Goal: Information Seeking & Learning: Learn about a topic

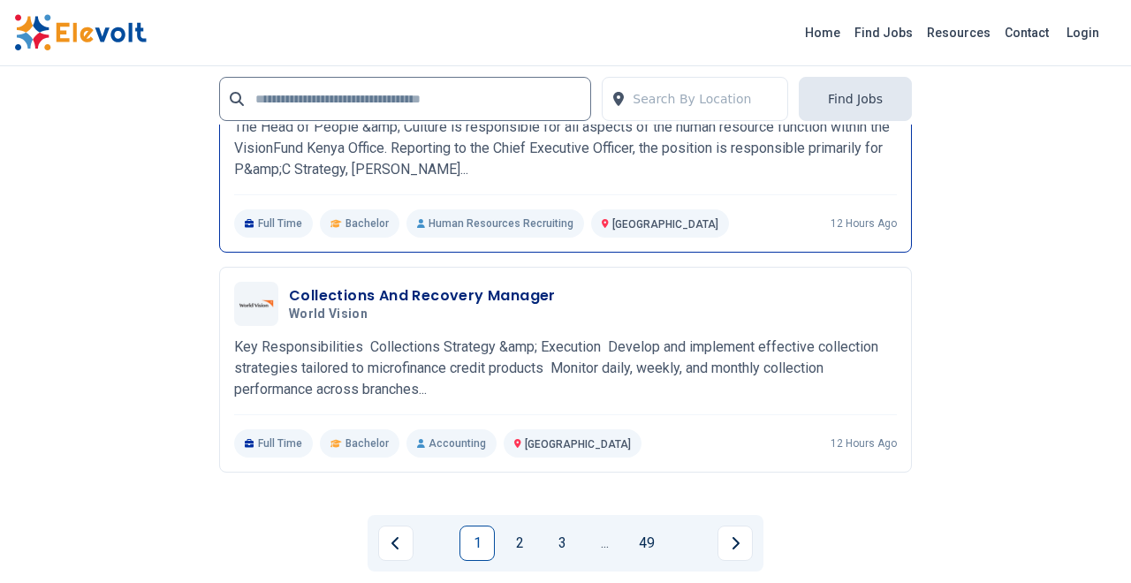
scroll to position [3783, 0]
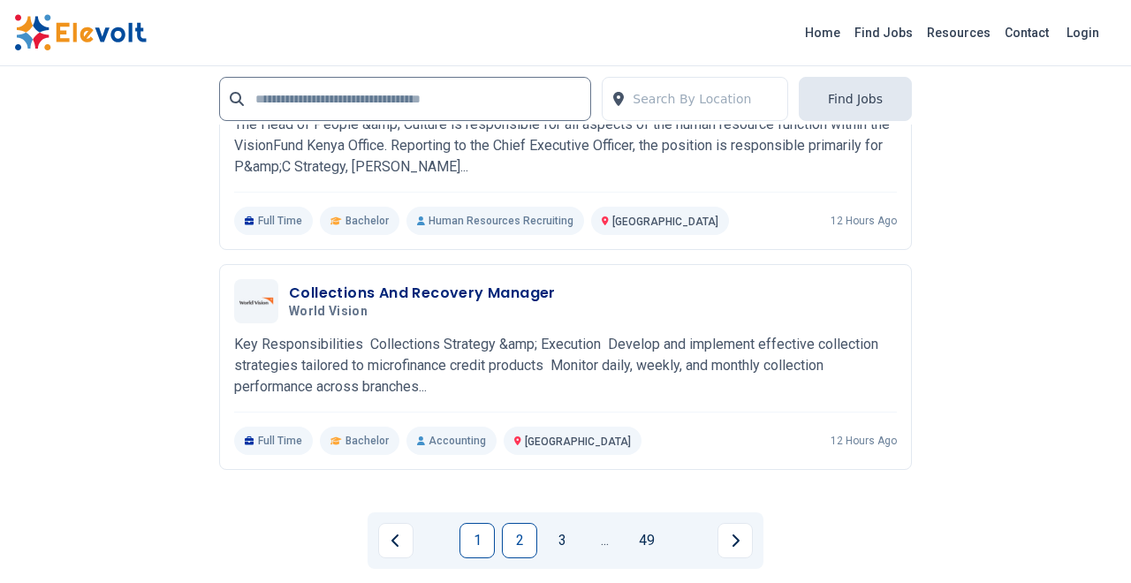
click at [521, 545] on link "2" at bounding box center [519, 540] width 35 height 35
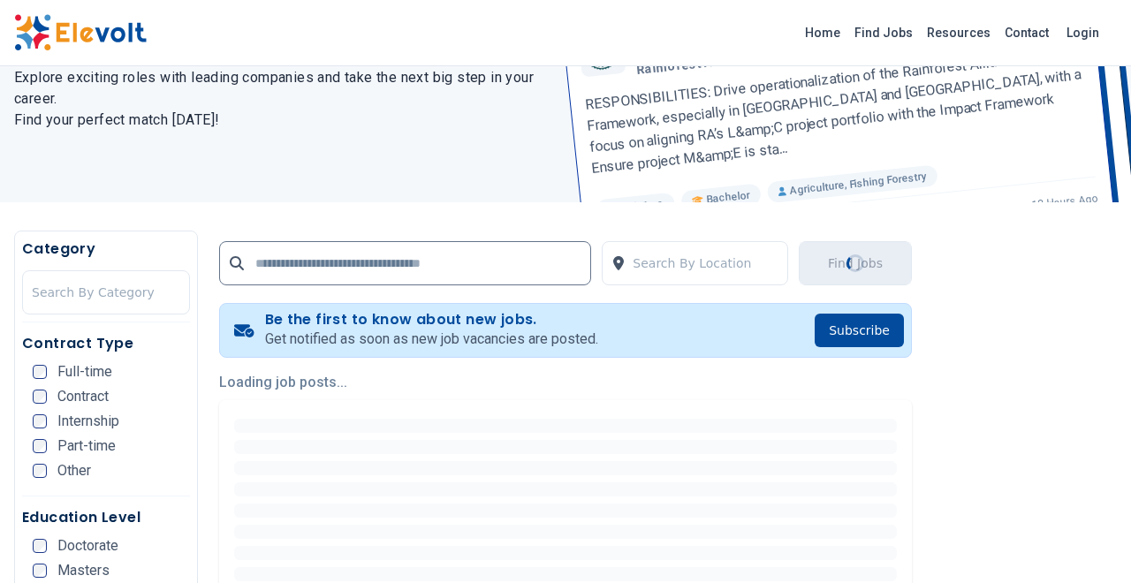
scroll to position [0, 0]
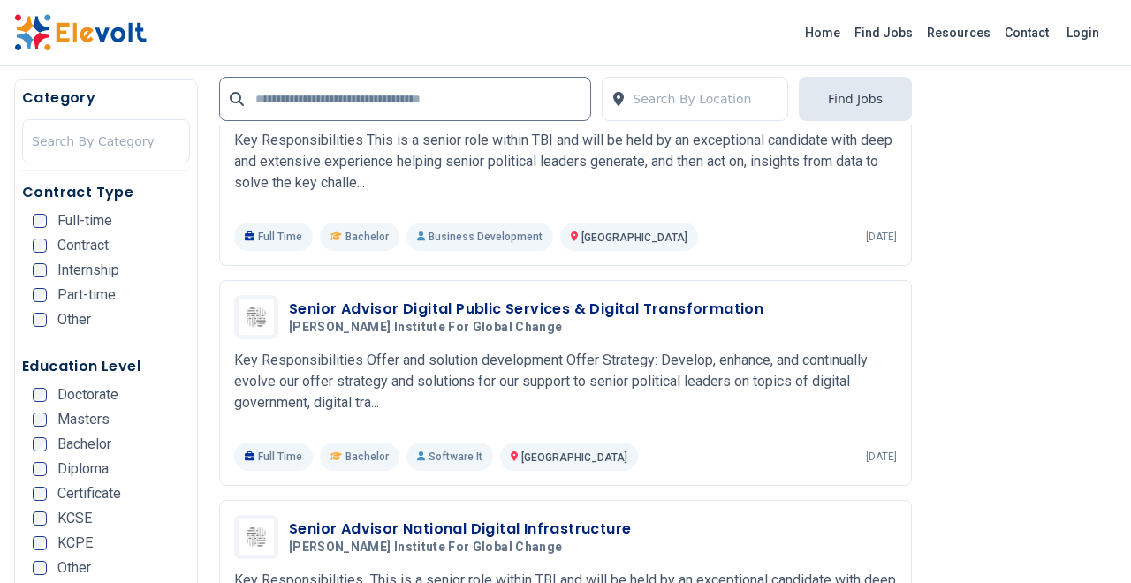
scroll to position [1977, 0]
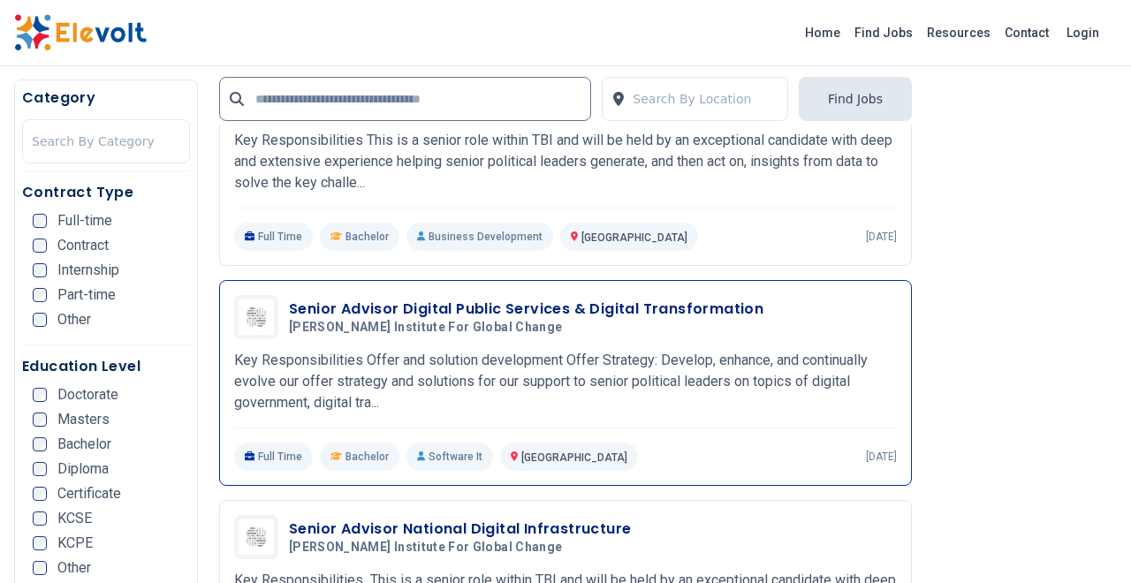
click at [440, 313] on h3 "Senior Advisor Digital Public Services & Digital Transformation" at bounding box center [526, 309] width 474 height 21
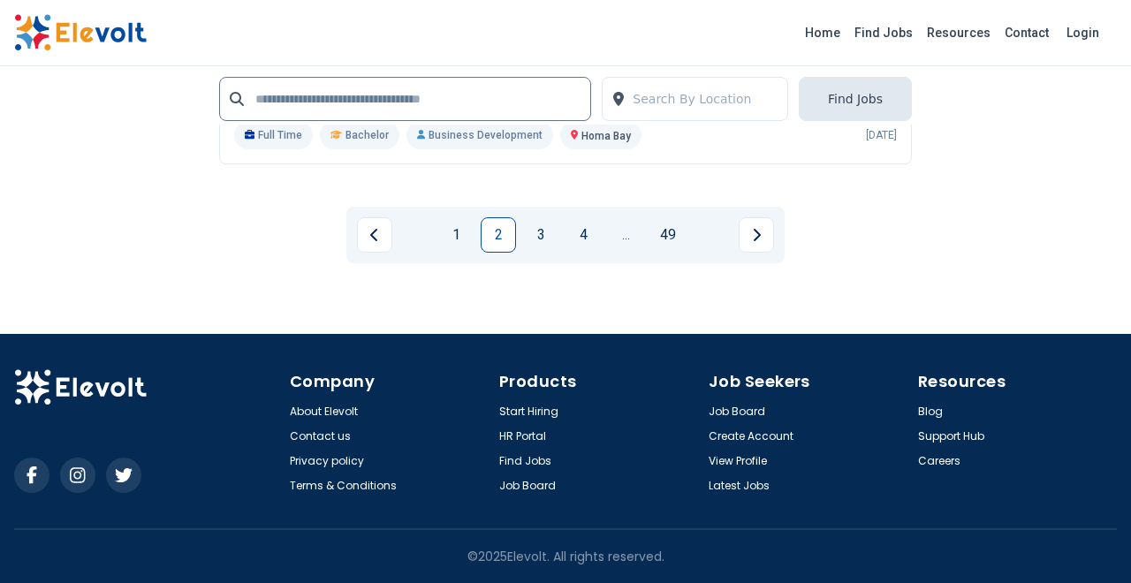
scroll to position [4218, 0]
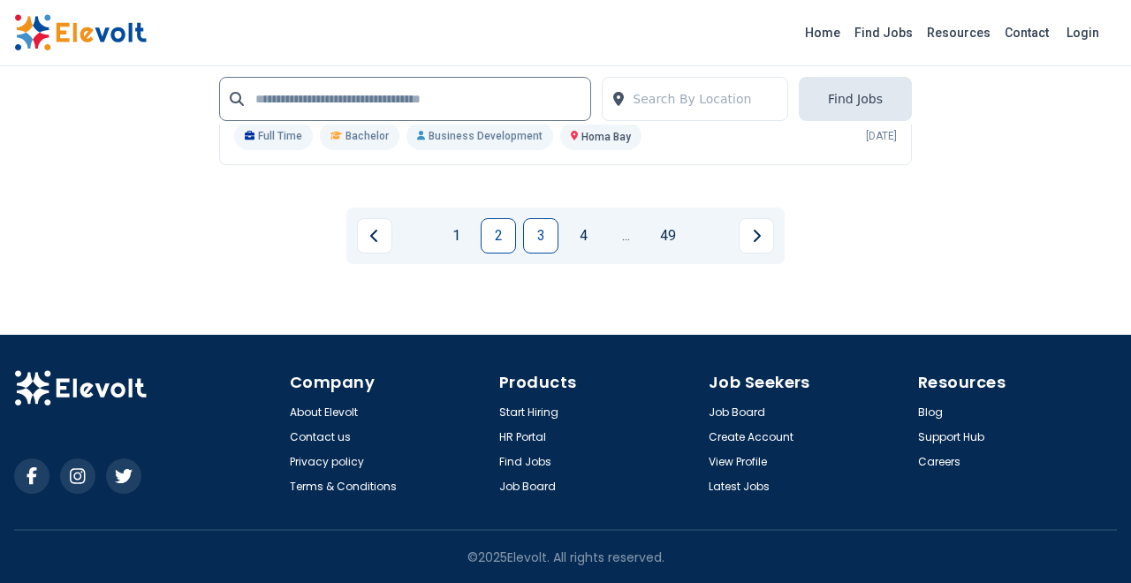
click at [541, 237] on link "3" at bounding box center [540, 235] width 35 height 35
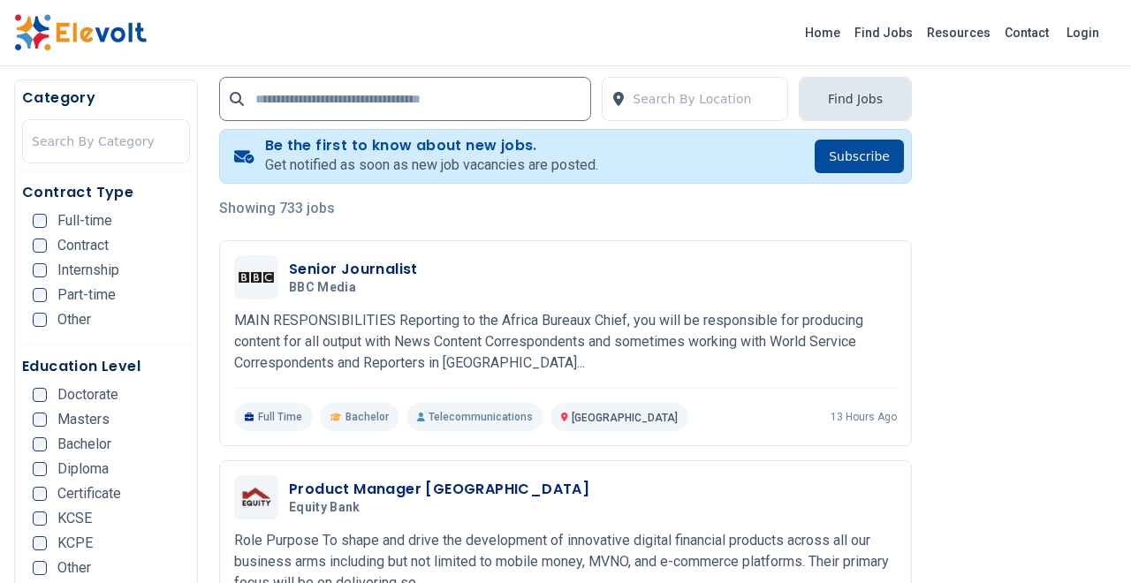
scroll to position [348, 0]
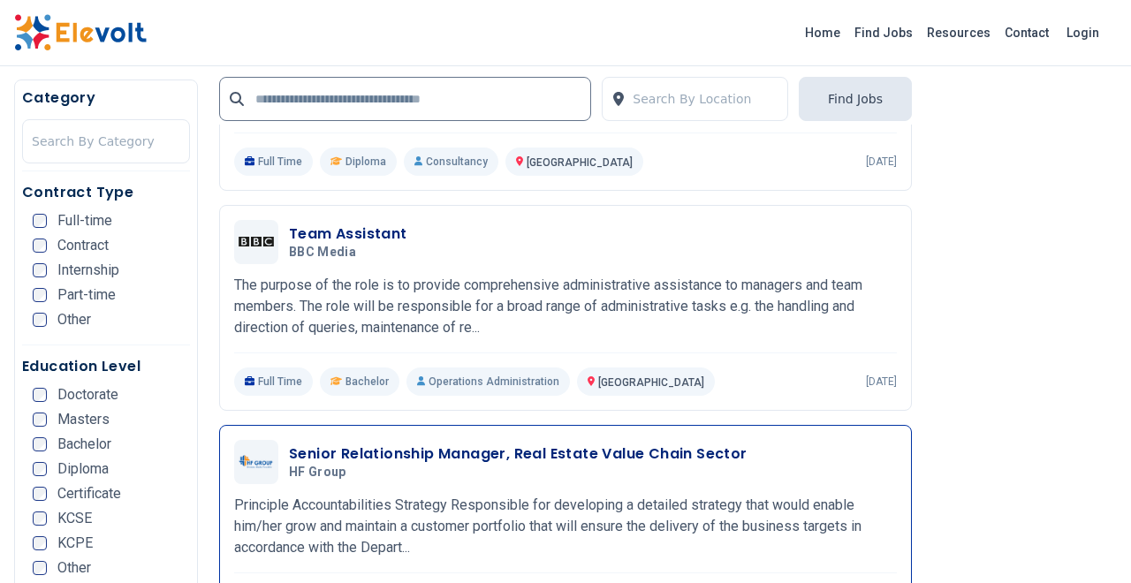
scroll to position [3194, 0]
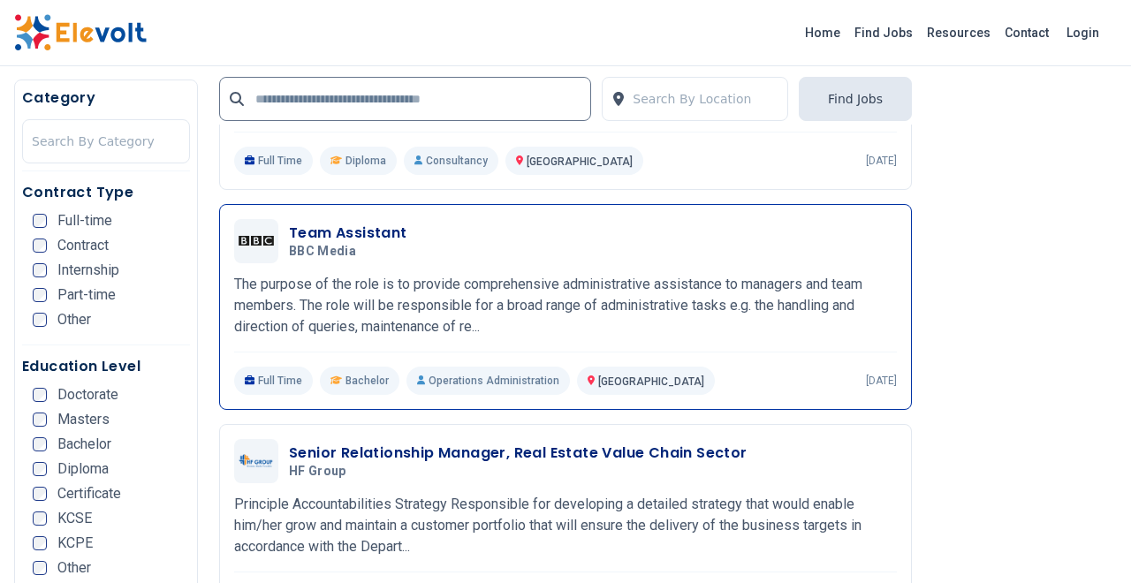
click at [384, 223] on h3 "Team Assistant" at bounding box center [348, 233] width 118 height 21
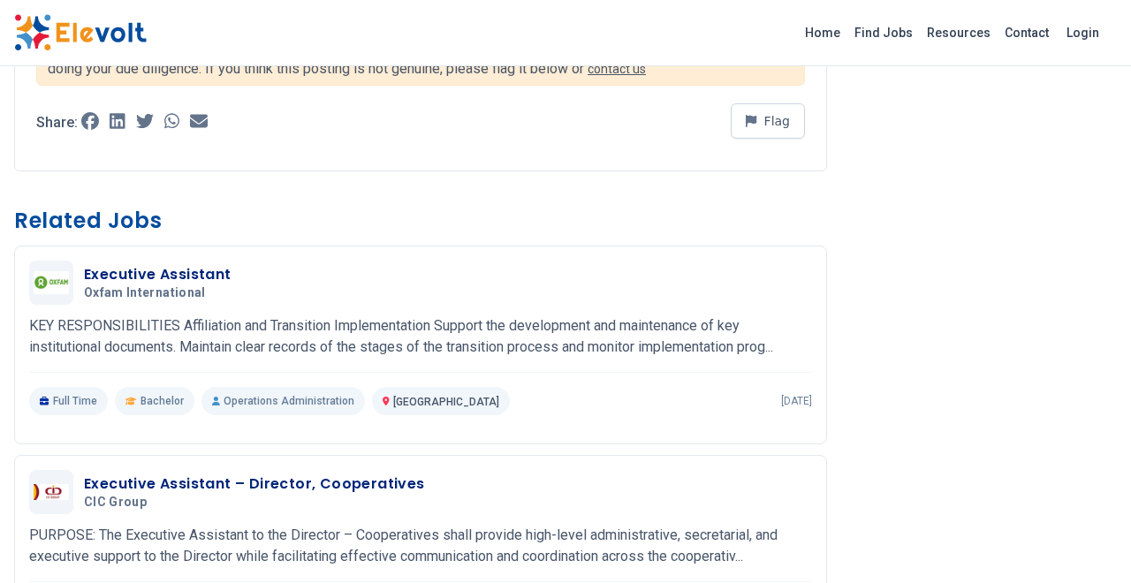
scroll to position [1081, 0]
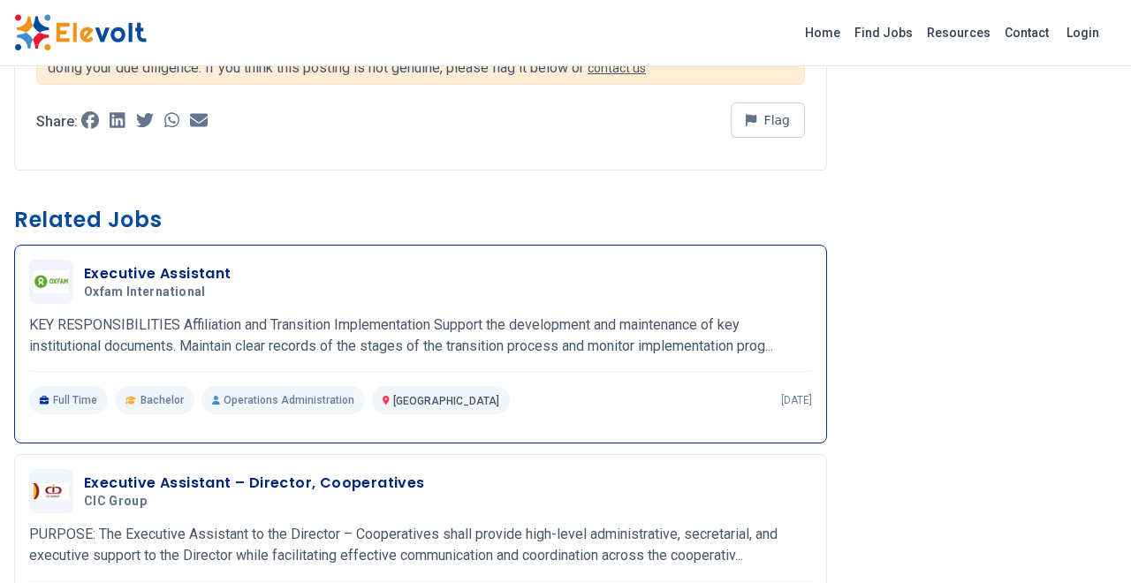
click at [197, 276] on h3 "Executive Assistant" at bounding box center [158, 273] width 148 height 21
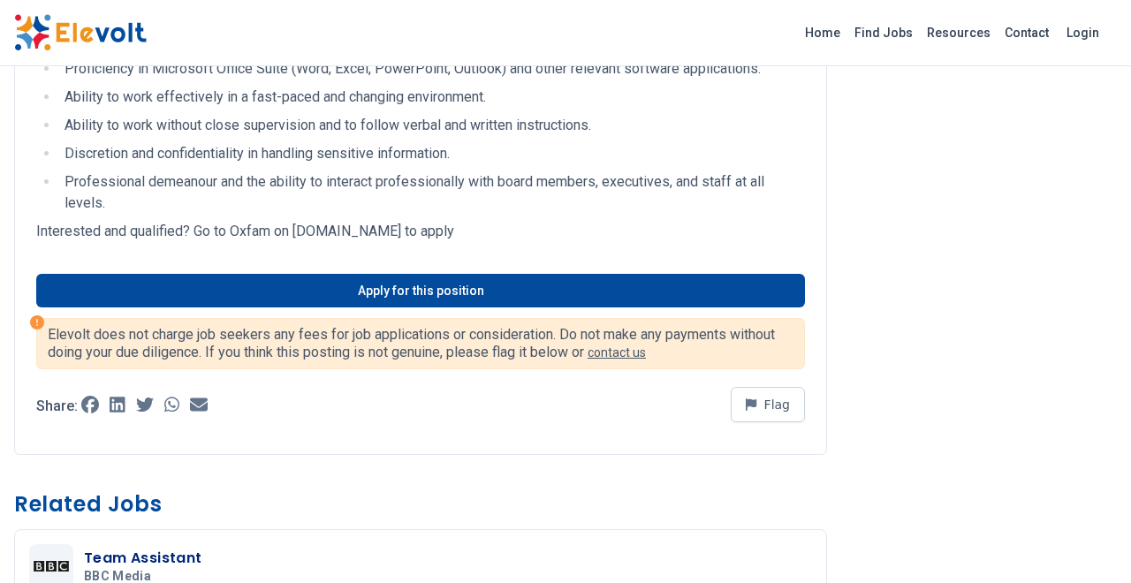
scroll to position [2612, 0]
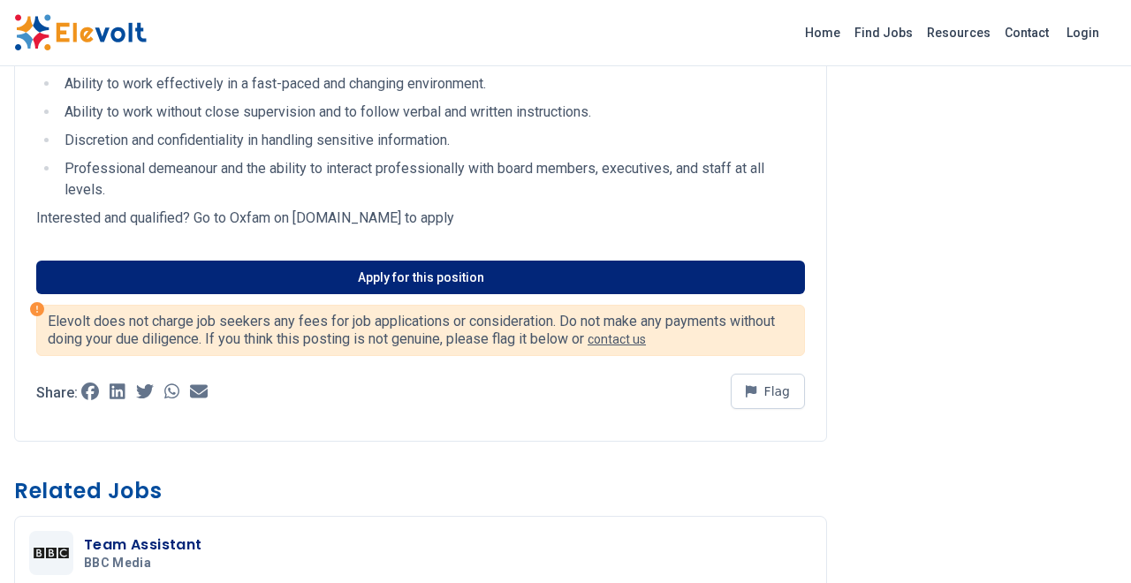
click at [299, 294] on link "Apply for this position" at bounding box center [420, 278] width 769 height 34
